Goal: Information Seeking & Learning: Learn about a topic

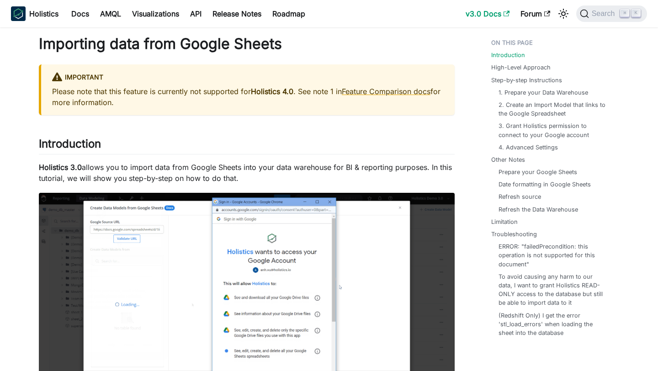
click at [496, 11] on link "v3.0 Docs" at bounding box center [487, 13] width 55 height 15
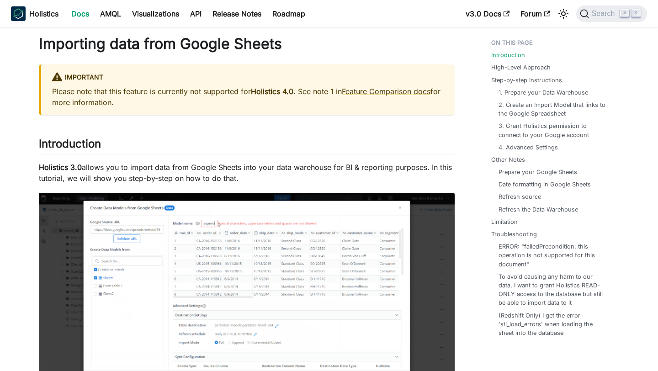
click at [82, 14] on link "Docs" at bounding box center [80, 13] width 29 height 15
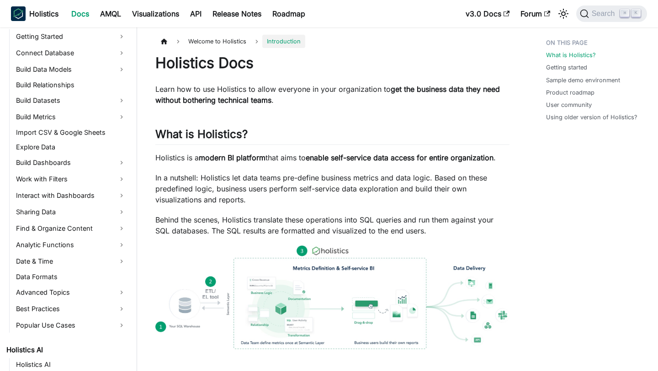
scroll to position [234, 0]
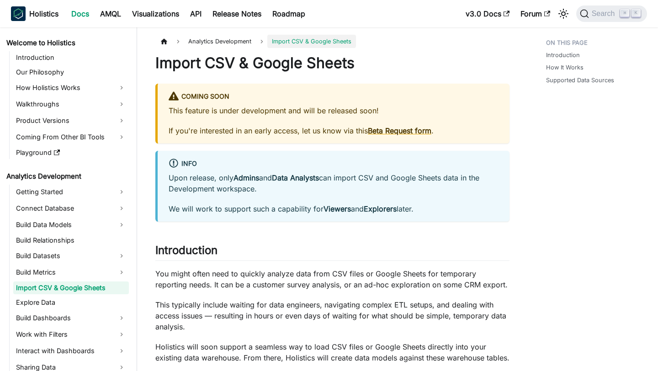
click at [381, 128] on link "Beta Request form" at bounding box center [399, 130] width 63 height 9
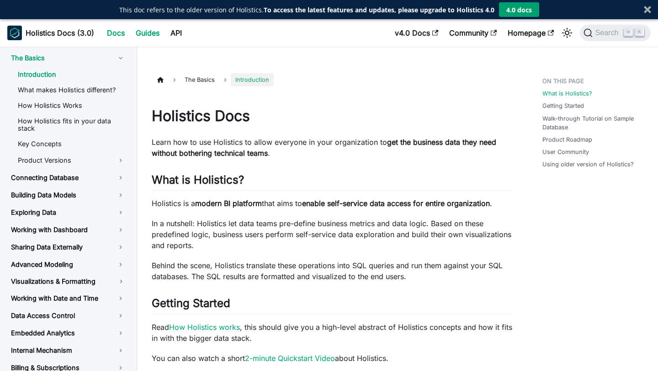
click at [149, 35] on link "Guides" at bounding box center [147, 33] width 35 height 15
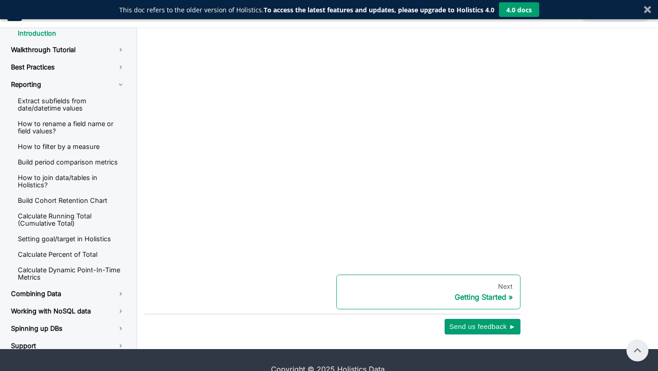
scroll to position [354, 0]
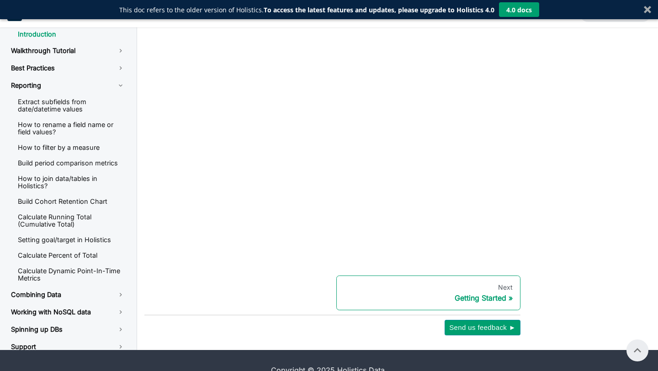
click at [452, 299] on div "Getting Started" at bounding box center [428, 297] width 169 height 9
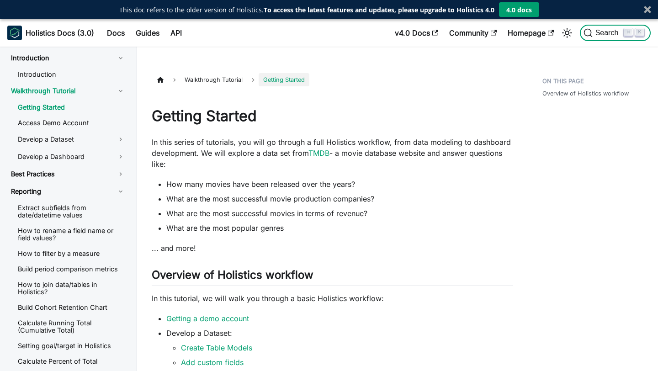
click at [616, 32] on span "Search" at bounding box center [608, 33] width 32 height 8
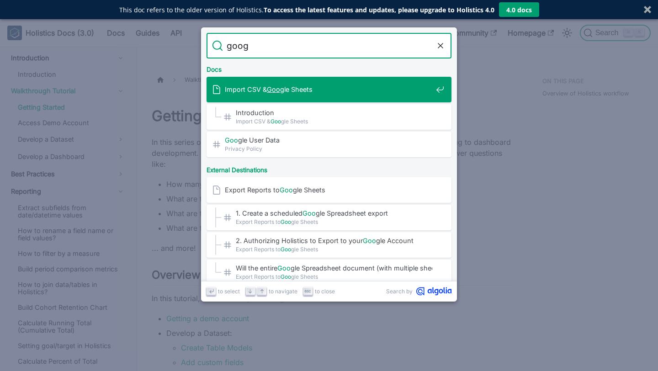
type input "googl"
click at [369, 93] on span "Import CSV & Googl e Sheets" at bounding box center [328, 89] width 207 height 9
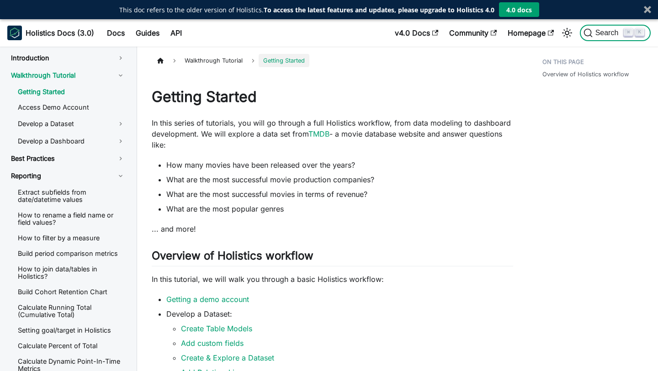
click at [597, 33] on span "Search" at bounding box center [608, 33] width 32 height 8
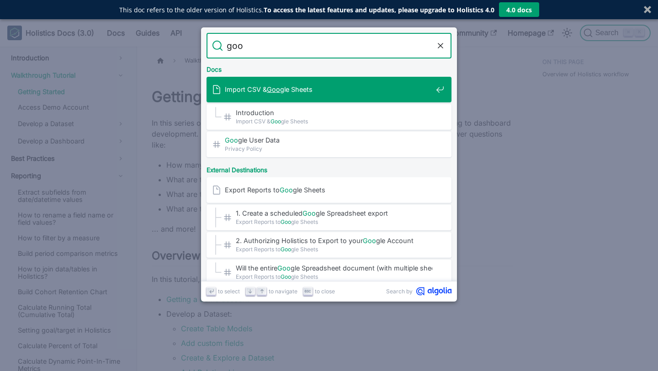
type input "goog"
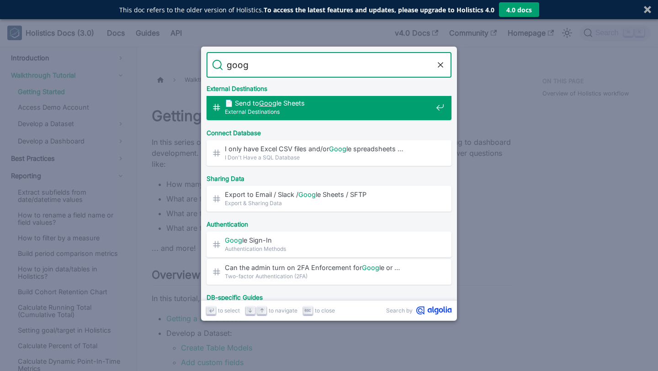
scroll to position [212, 0]
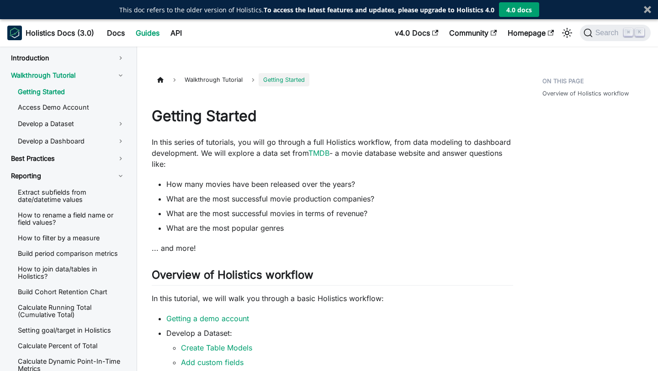
click at [150, 37] on link "Guides" at bounding box center [147, 33] width 35 height 15
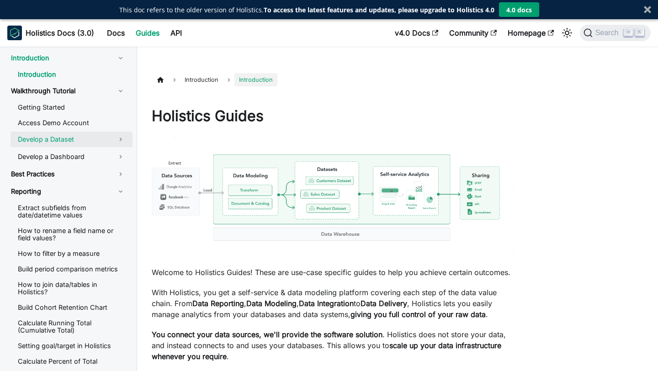
click at [92, 141] on link "Develop a Dataset" at bounding box center [72, 140] width 122 height 16
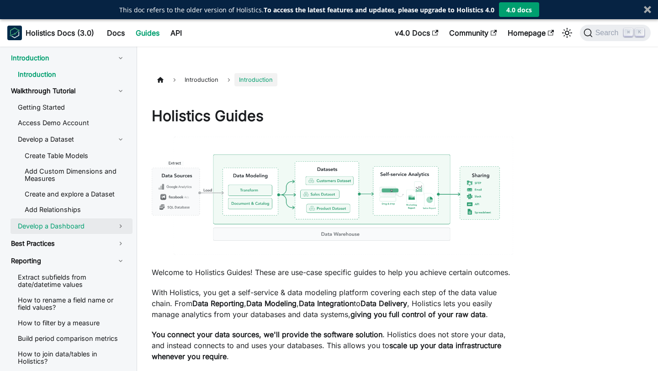
click at [91, 223] on link "Develop a Dashboard" at bounding box center [72, 226] width 122 height 16
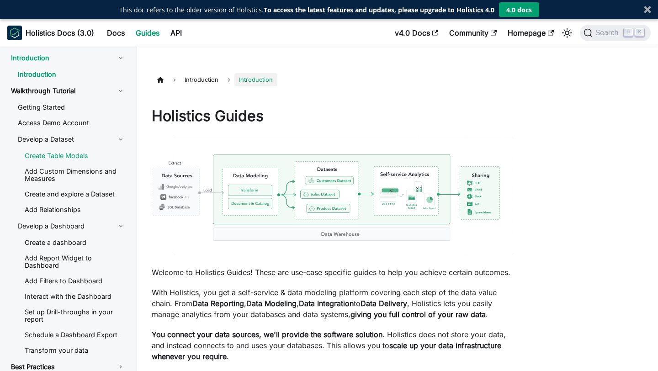
click at [81, 153] on link "Create Table Models" at bounding box center [74, 156] width 115 height 14
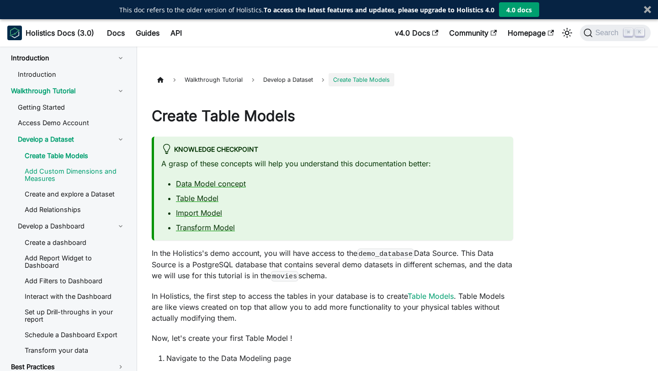
click at [80, 166] on link "Add Custom Dimensions and Measures" at bounding box center [74, 174] width 115 height 21
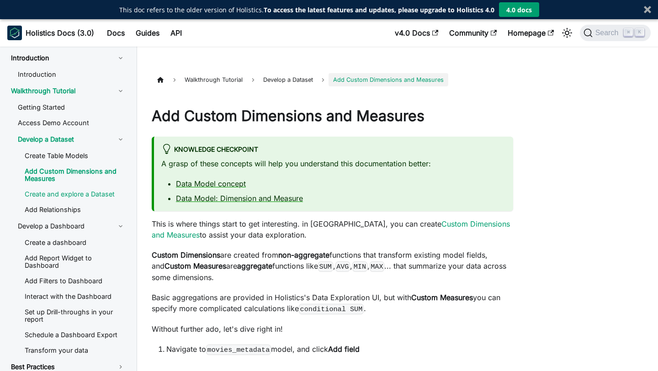
click at [79, 190] on link "Create and explore a Dataset" at bounding box center [74, 194] width 115 height 14
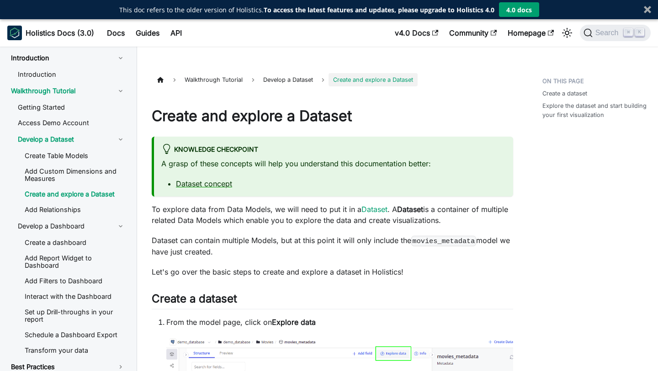
click at [71, 216] on ul "Getting Started Access Demo Account Develop a Dataset Create Table Models Add C…" at bounding box center [68, 228] width 129 height 257
click at [71, 215] on link "Add Relationships" at bounding box center [74, 210] width 115 height 14
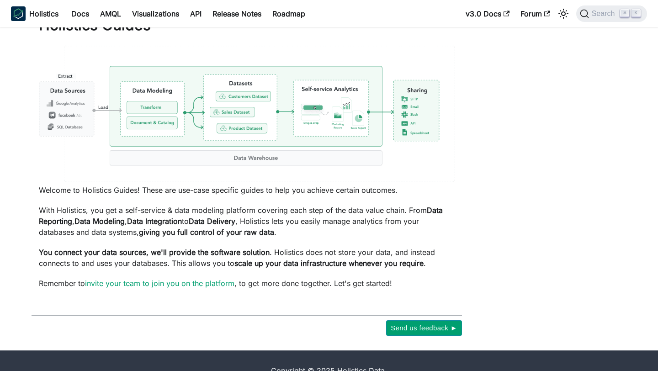
scroll to position [11, 0]
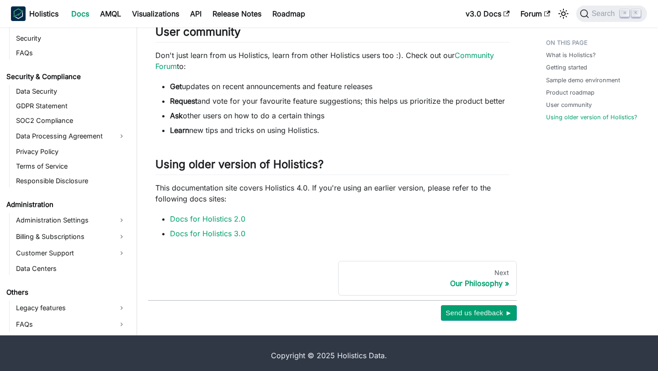
scroll to position [623, 0]
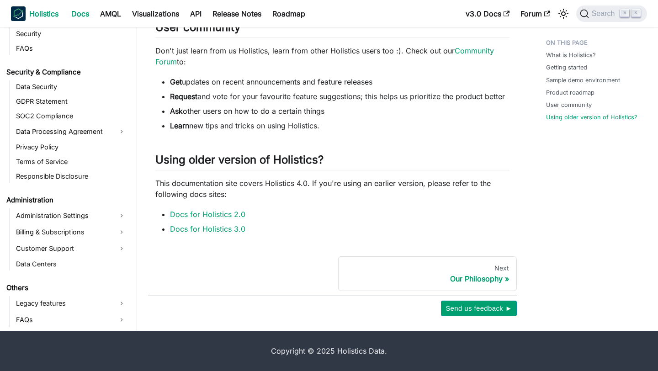
click at [43, 8] on link "Holistics" at bounding box center [34, 13] width 47 height 15
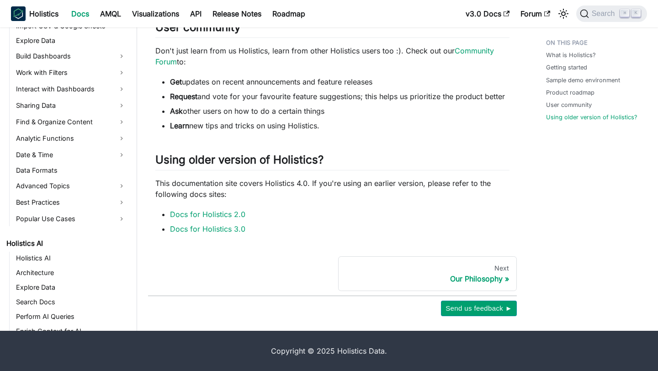
scroll to position [0, 0]
